Goal: Task Accomplishment & Management: Use online tool/utility

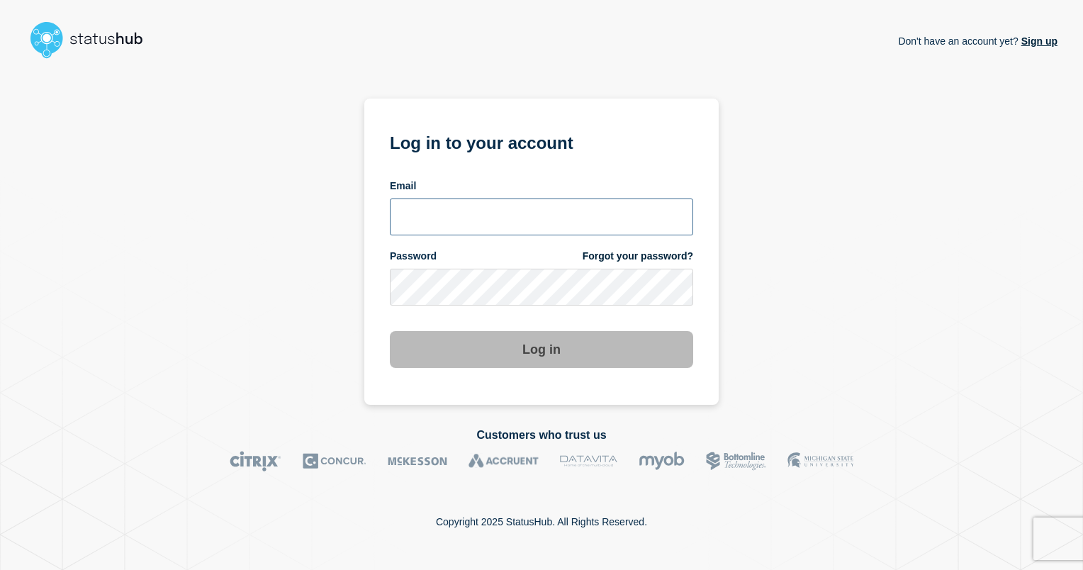
type input "ismaeel.kasper@kocho.co.uk"
click at [527, 342] on button "Log in" at bounding box center [541, 349] width 303 height 37
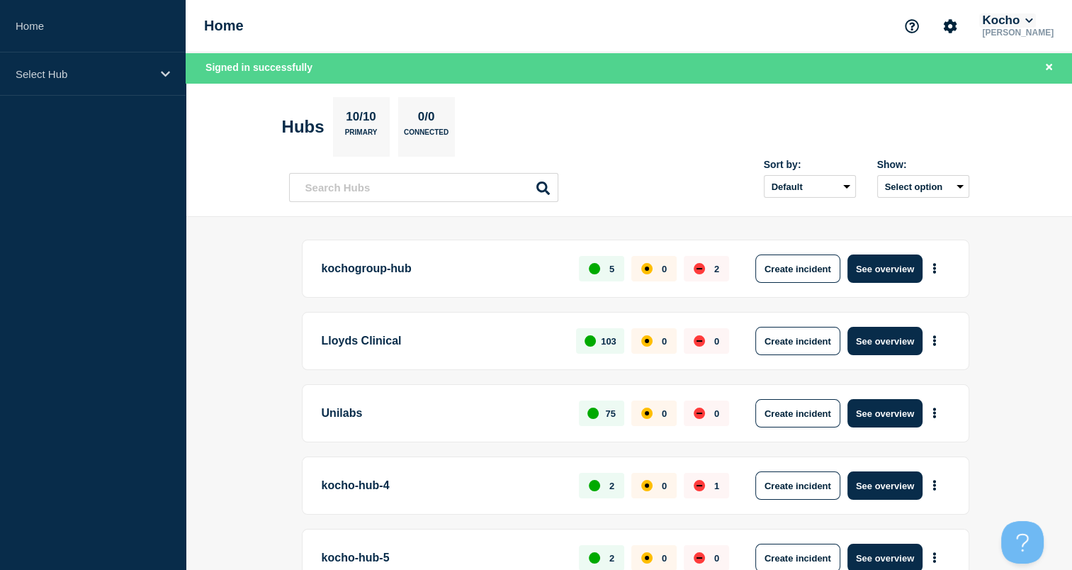
click at [1016, 19] on button "Kocho" at bounding box center [1008, 20] width 56 height 14
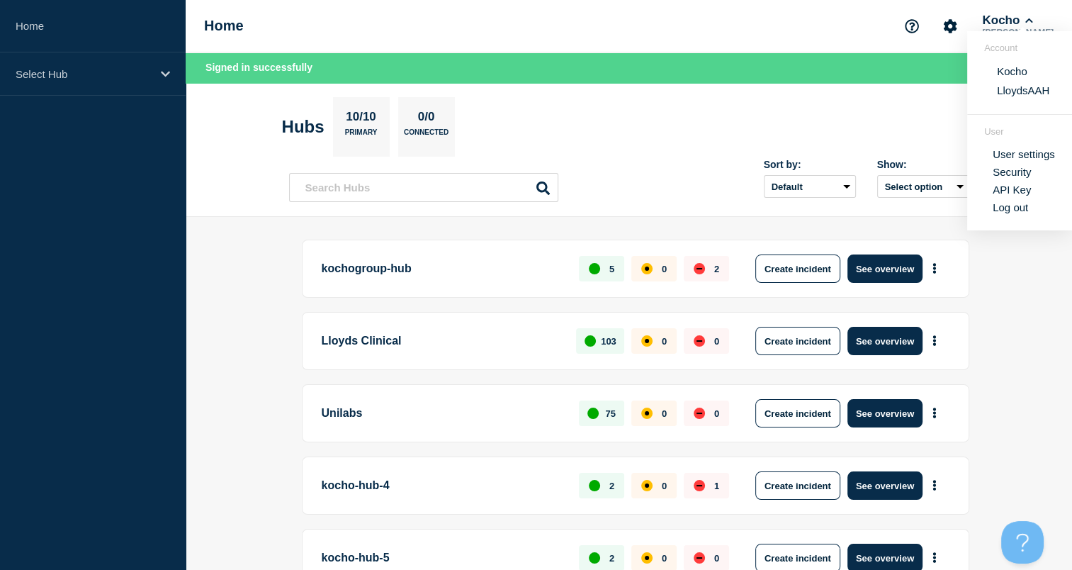
click at [863, 96] on header "Hubs 10/10 Primary 0/0 Connected Sort by: Default Last added Last updated Most …" at bounding box center [629, 150] width 887 height 135
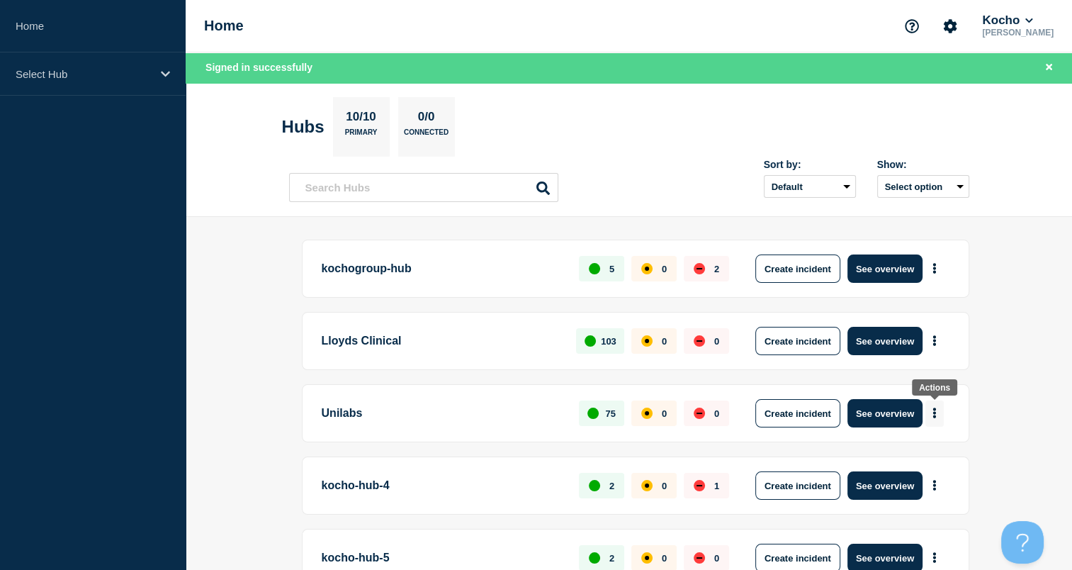
click at [937, 417] on button "More actions" at bounding box center [935, 413] width 18 height 26
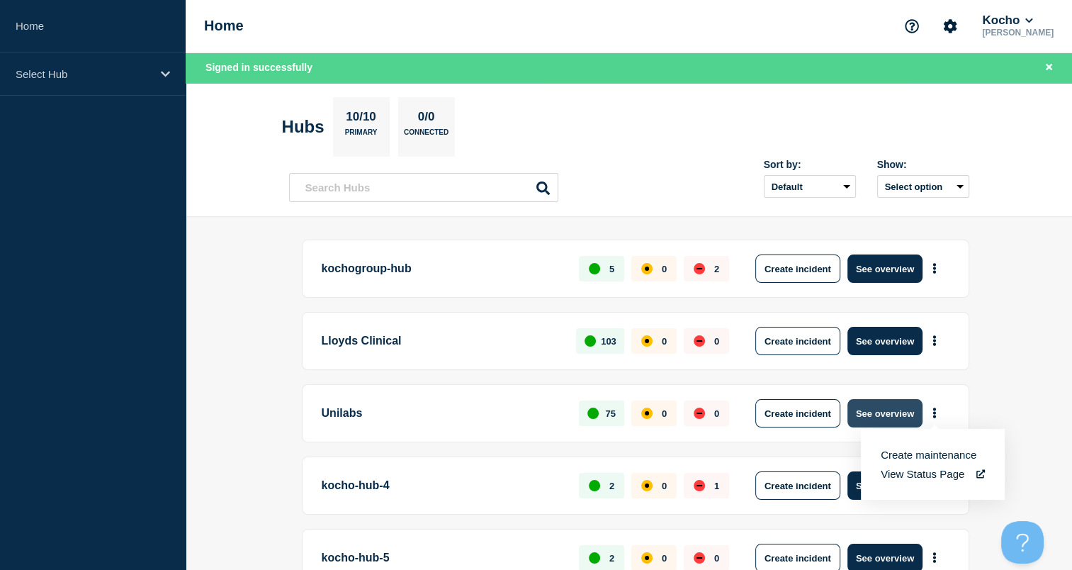
click at [885, 422] on button "See overview" at bounding box center [885, 413] width 75 height 28
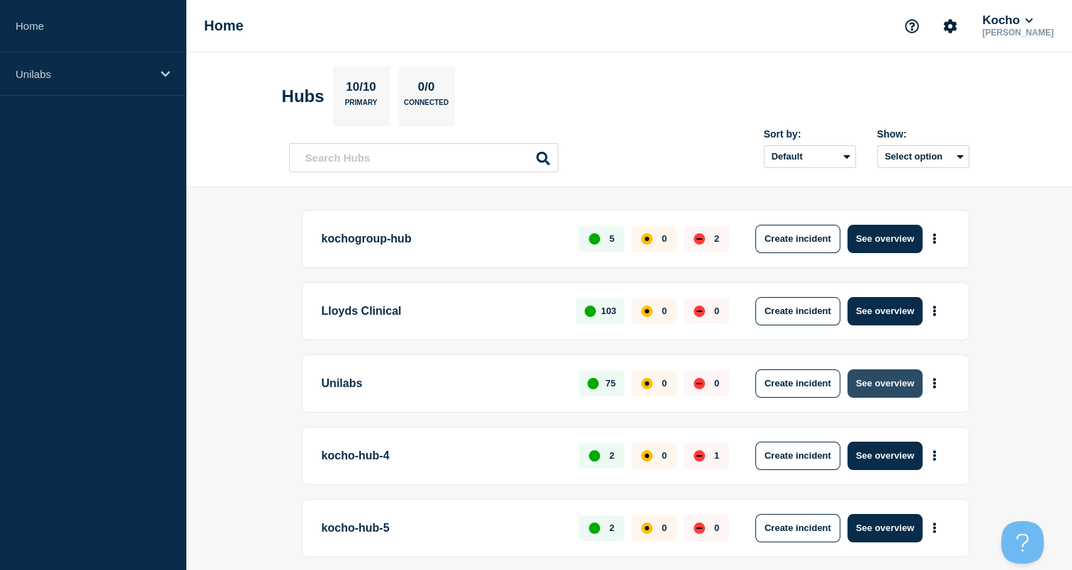
click at [865, 375] on button "See overview" at bounding box center [885, 383] width 75 height 28
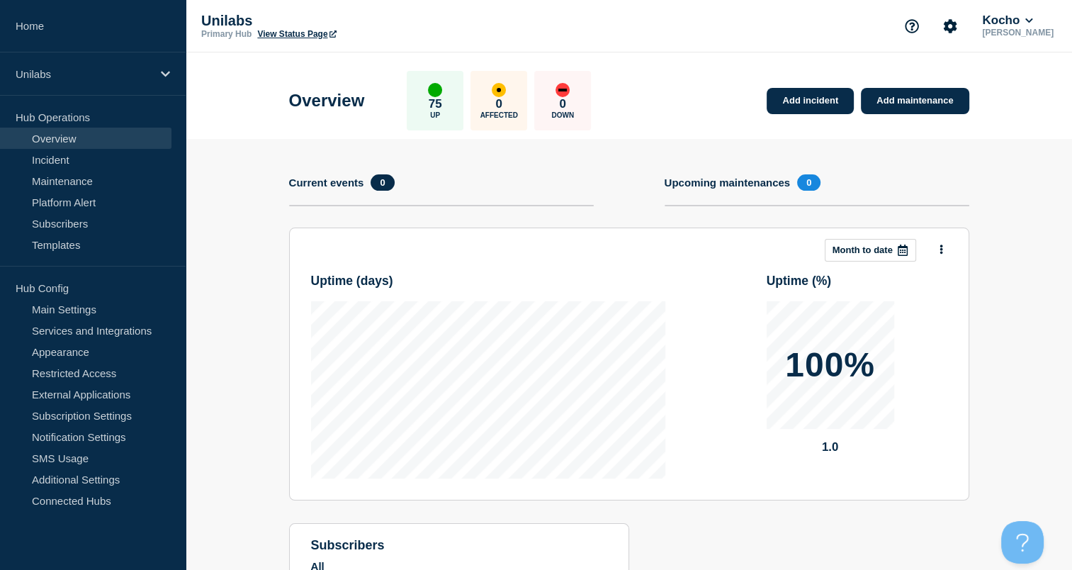
click at [615, 208] on div "Add incident Add maintenance Current events 0 Upcoming maintenances 0" at bounding box center [629, 200] width 680 height 53
click at [621, 207] on div "Add incident Add maintenance Current events 0 Upcoming maintenances 0" at bounding box center [629, 200] width 680 height 53
drag, startPoint x: 635, startPoint y: 223, endPoint x: 633, endPoint y: 209, distance: 13.6
click at [633, 209] on div "Add incident Add maintenance Current events 0 Upcoming maintenances 0" at bounding box center [629, 200] width 680 height 53
click at [804, 95] on link "Add incident" at bounding box center [810, 101] width 87 height 26
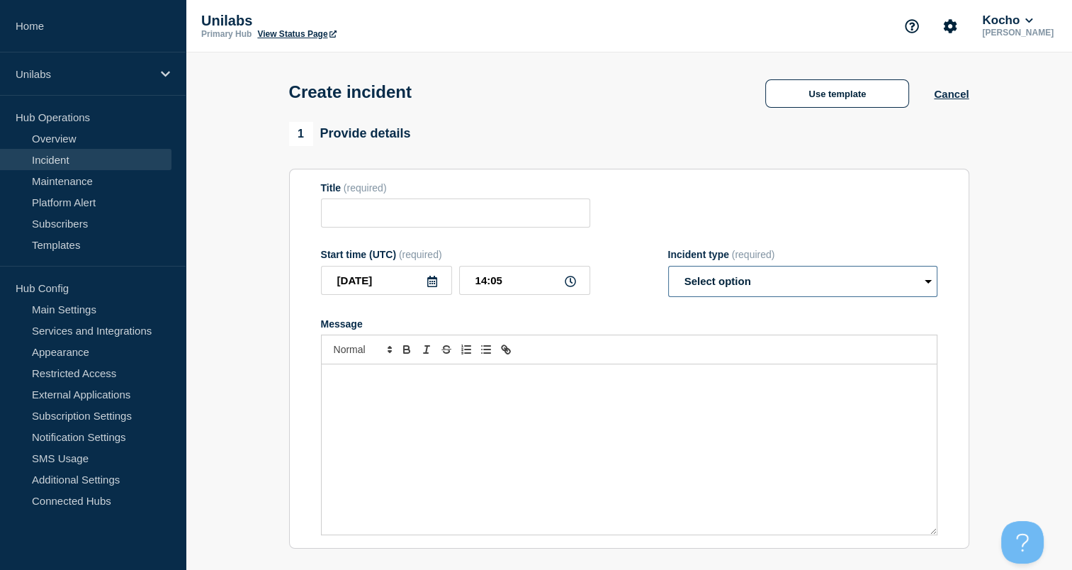
click at [680, 293] on select "Select option Investigating Identified Monitoring" at bounding box center [802, 281] width 269 height 31
click at [510, 211] on input "Title" at bounding box center [455, 212] width 269 height 29
click at [1035, 28] on p "Ismaeel Kasper" at bounding box center [1018, 33] width 77 height 10
click at [1036, 24] on button "Kocho" at bounding box center [1008, 20] width 56 height 14
click at [1012, 92] on button "LloydsAAH" at bounding box center [1023, 90] width 61 height 13
